Goal: Task Accomplishment & Management: Manage account settings

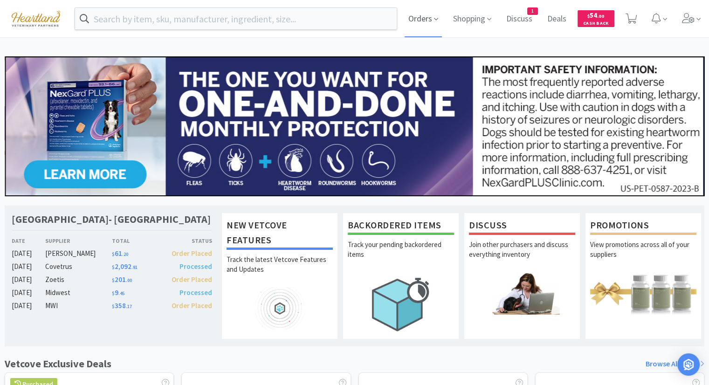
click at [422, 27] on span "Orders" at bounding box center [423, 18] width 37 height 37
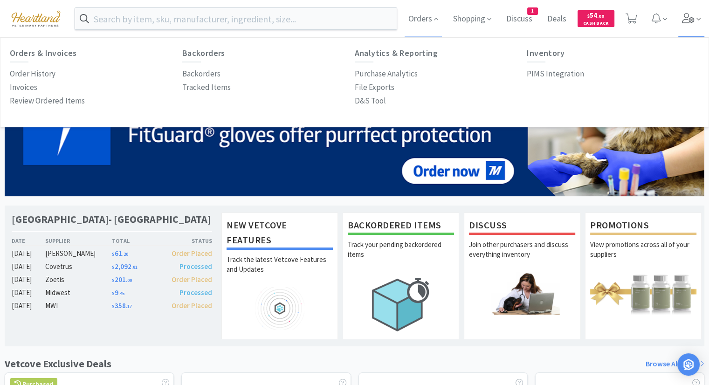
click at [688, 18] on icon at bounding box center [688, 18] width 13 height 10
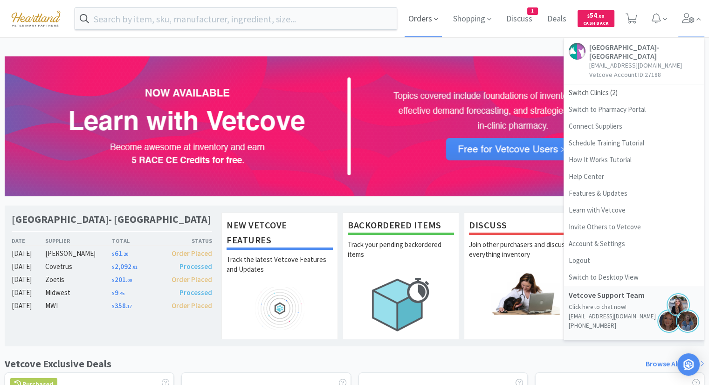
click at [423, 18] on span "Orders" at bounding box center [423, 18] width 37 height 37
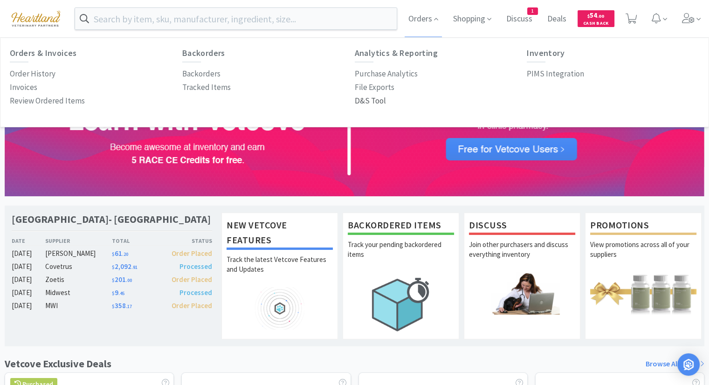
click at [364, 104] on p "D&S Tool" at bounding box center [370, 101] width 31 height 13
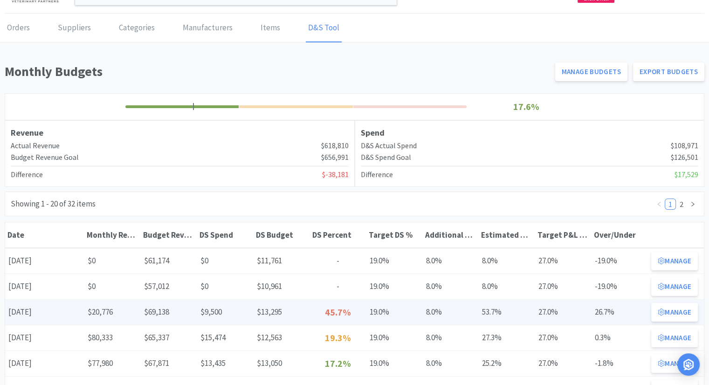
scroll to position [47, 0]
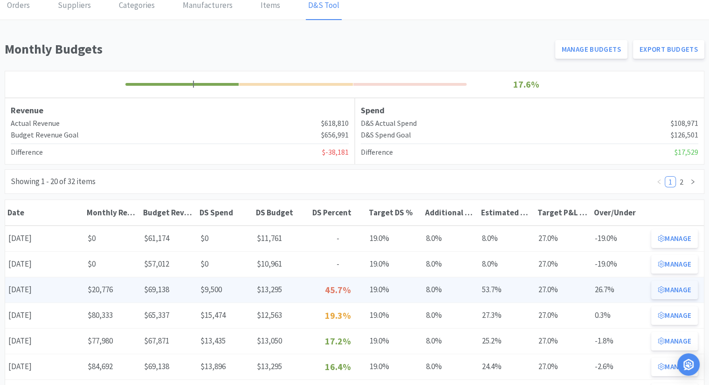
click at [668, 289] on button "Manage" at bounding box center [674, 290] width 47 height 19
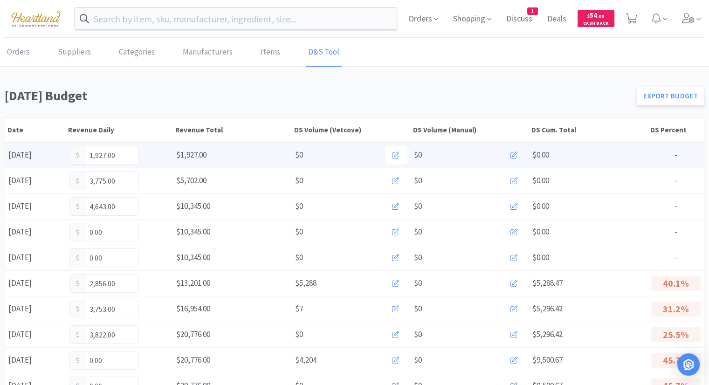
click at [515, 154] on icon at bounding box center [514, 155] width 7 height 7
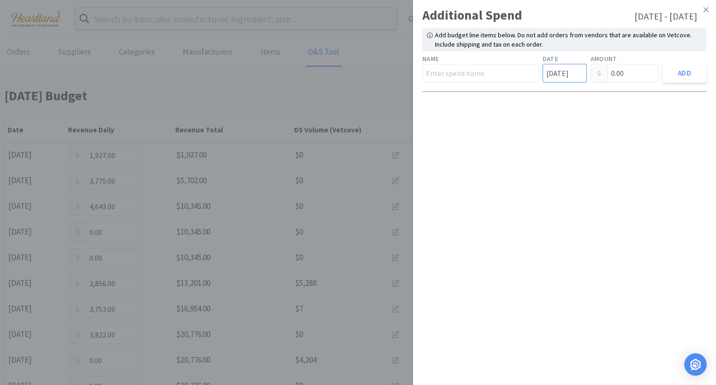
click at [566, 77] on input "[DATE]" at bounding box center [565, 73] width 44 height 19
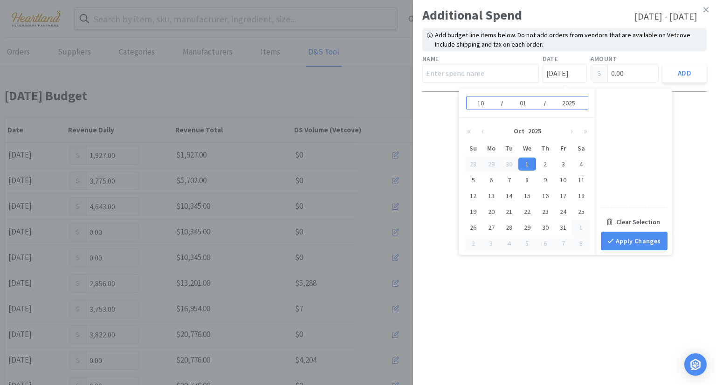
drag, startPoint x: 700, startPoint y: 124, endPoint x: 696, endPoint y: 122, distance: 4.9
click at [701, 124] on div "Additional Spend [DATE] - [DATE] Add budget line items below. Do not add orders…" at bounding box center [564, 192] width 303 height 385
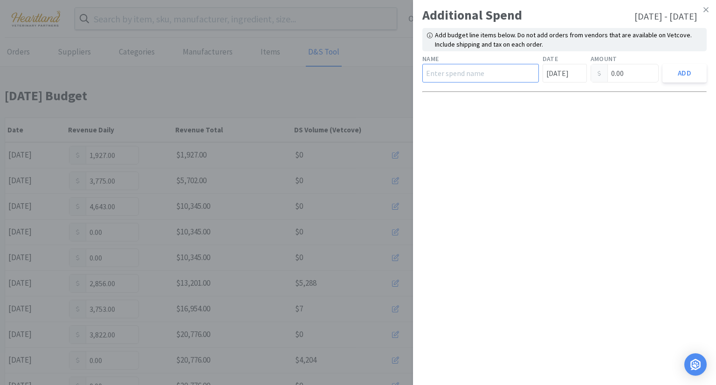
click at [470, 75] on input "text" at bounding box center [480, 73] width 117 height 19
click at [434, 71] on input "text" at bounding box center [480, 73] width 117 height 19
click at [649, 153] on div "Additional Spend [DATE] - [DATE] Add budget line items below. Do not add orders…" at bounding box center [564, 192] width 303 height 385
drag, startPoint x: 612, startPoint y: 169, endPoint x: 627, endPoint y: 154, distance: 20.8
click at [620, 161] on div "Additional Spend [DATE] - [DATE] Add budget line items below. Do not add orders…" at bounding box center [564, 192] width 303 height 385
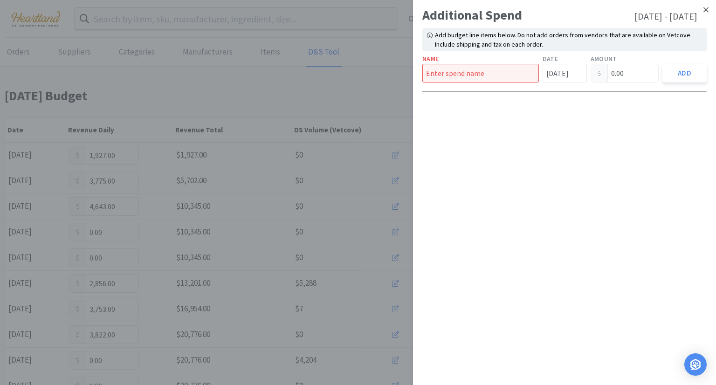
click at [705, 10] on icon at bounding box center [706, 9] width 5 height 5
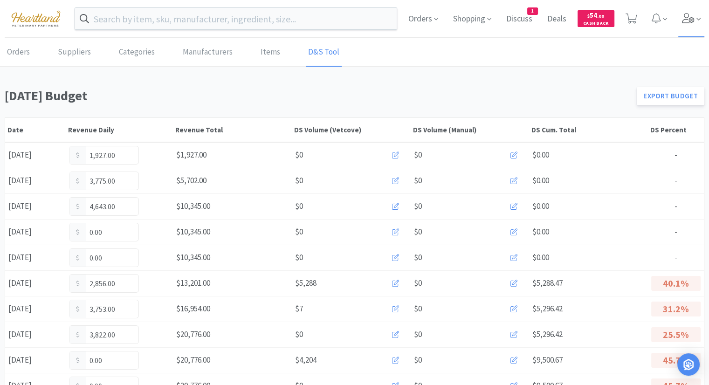
click at [685, 20] on icon at bounding box center [688, 18] width 13 height 10
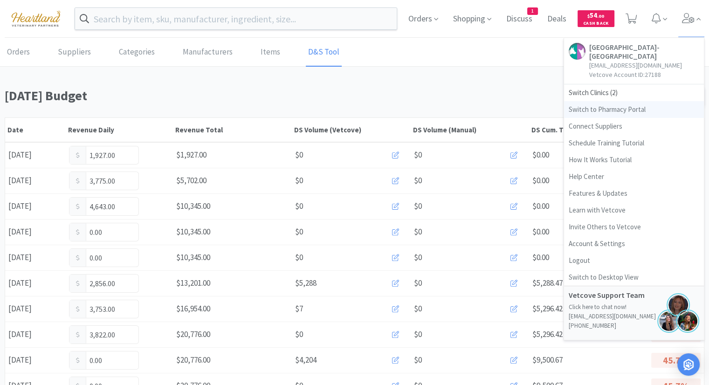
click at [621, 114] on link "Switch to Pharmacy Portal" at bounding box center [634, 109] width 140 height 17
